Goal: Information Seeking & Learning: Learn about a topic

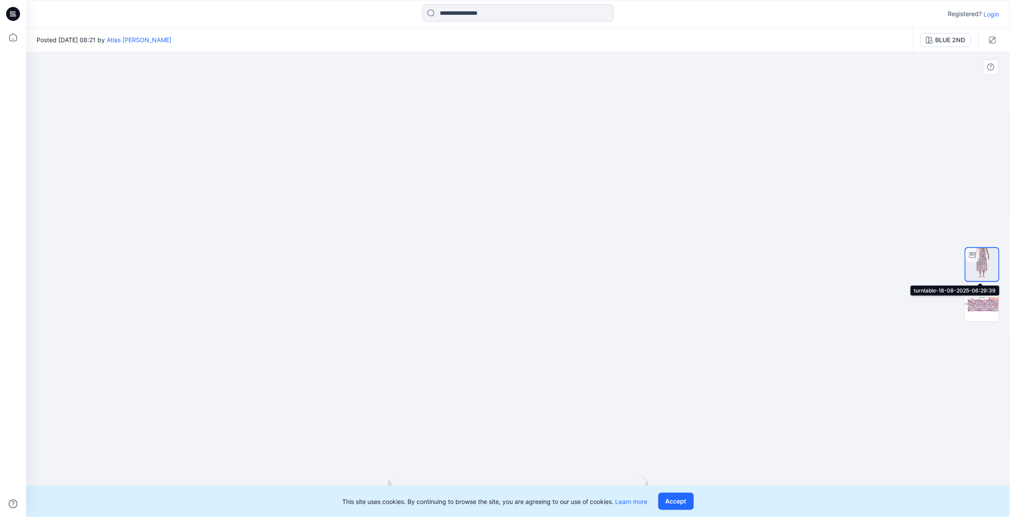
click at [983, 276] on img at bounding box center [982, 264] width 33 height 33
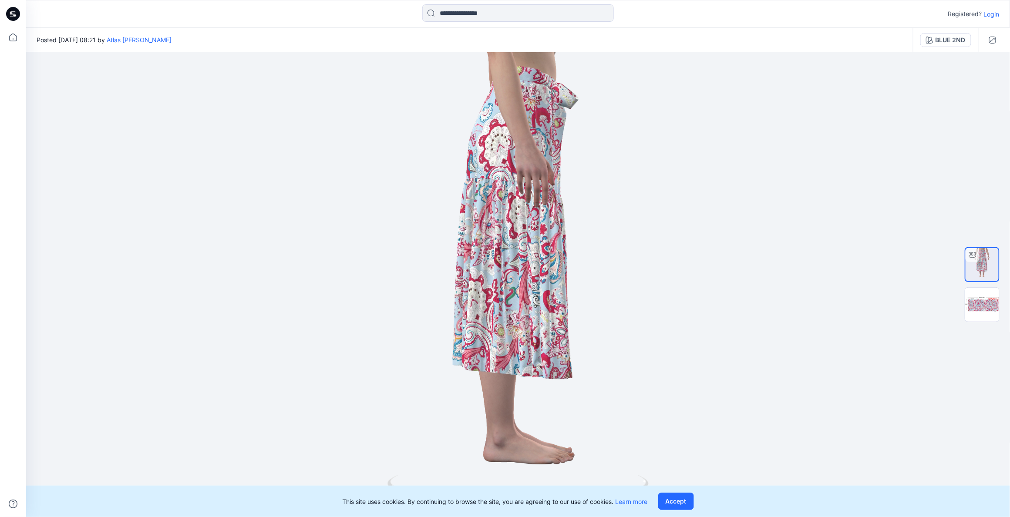
drag, startPoint x: 393, startPoint y: 485, endPoint x: 501, endPoint y: 489, distance: 108.1
click at [474, 491] on div "Registered? Login Posted Monday, August 18, 2025 08:21 by Atlas Zhuo BLUE 2ND B…" at bounding box center [505, 258] width 1010 height 517
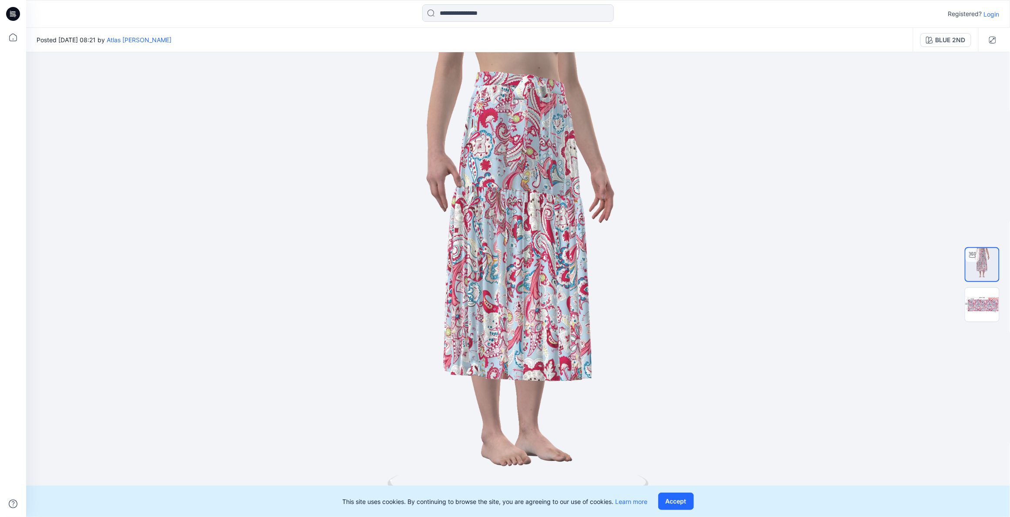
drag, startPoint x: 394, startPoint y: 485, endPoint x: 619, endPoint y: 493, distance: 225.3
click at [619, 493] on div "Registered? Login Posted Monday, August 18, 2025 08:21 by Atlas Zhuo BLUE 2ND B…" at bounding box center [505, 258] width 1010 height 517
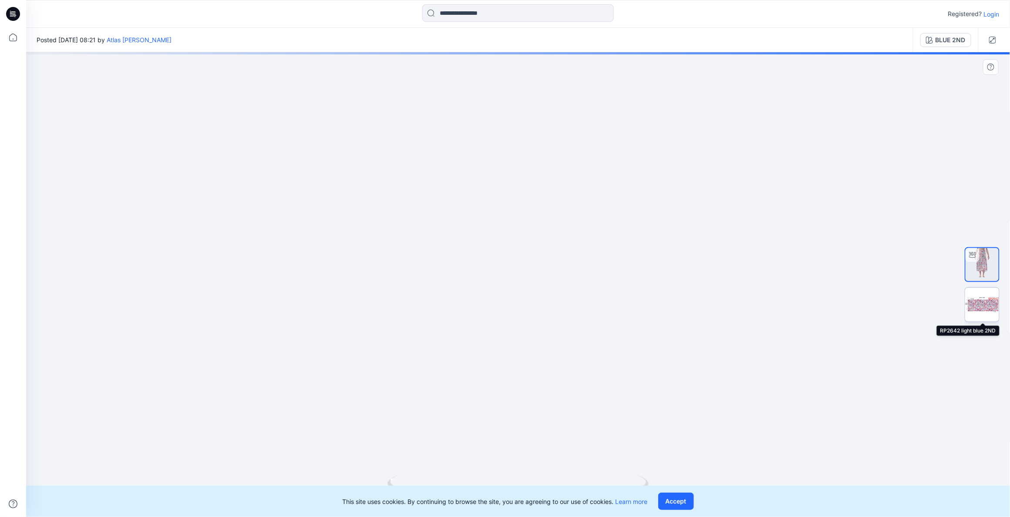
click at [979, 303] on img at bounding box center [982, 305] width 34 height 34
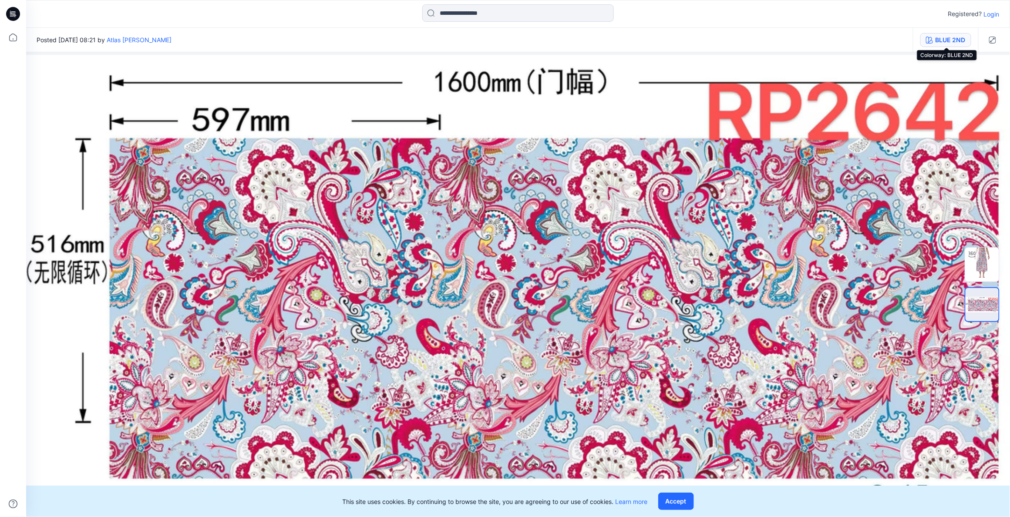
click at [961, 39] on div "BLUE 2ND" at bounding box center [951, 40] width 30 height 10
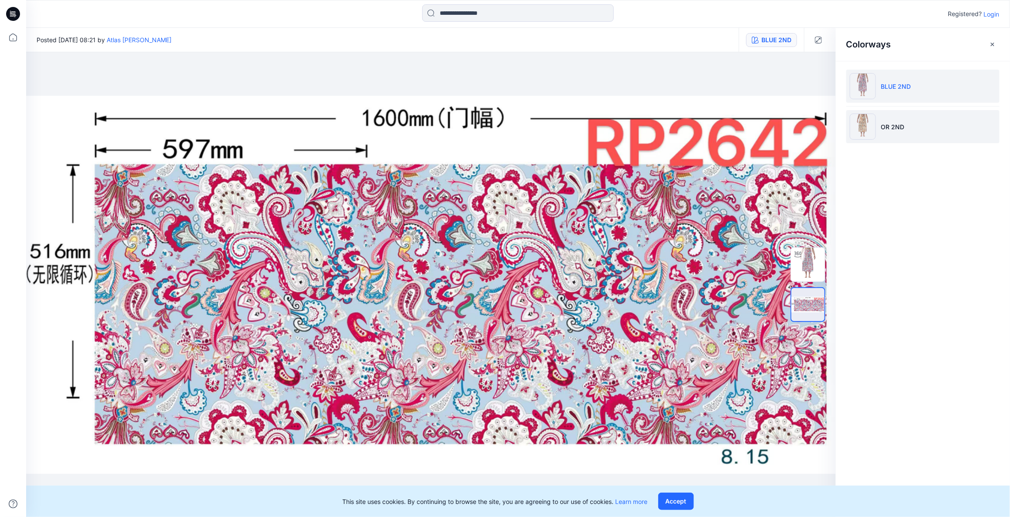
click at [893, 129] on p "OR 2ND" at bounding box center [893, 126] width 24 height 9
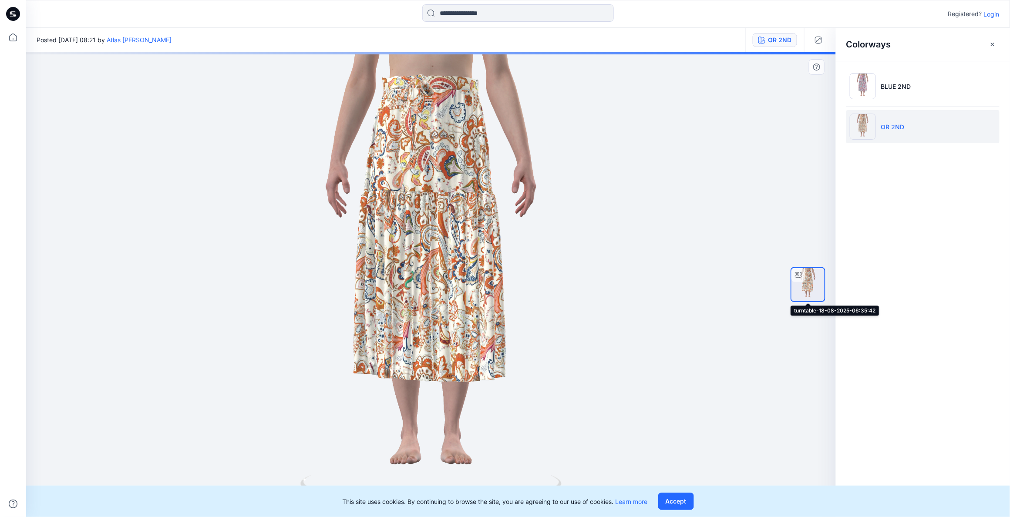
click at [809, 281] on img at bounding box center [808, 284] width 33 height 33
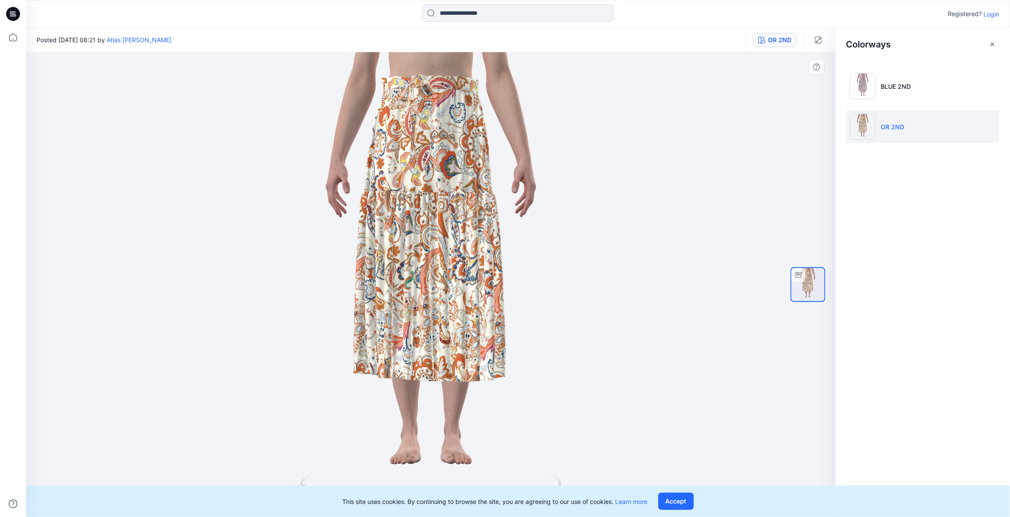
drag, startPoint x: 310, startPoint y: 489, endPoint x: 555, endPoint y: 461, distance: 246.3
click at [581, 471] on div at bounding box center [431, 284] width 810 height 465
